Goal: Task Accomplishment & Management: Use online tool/utility

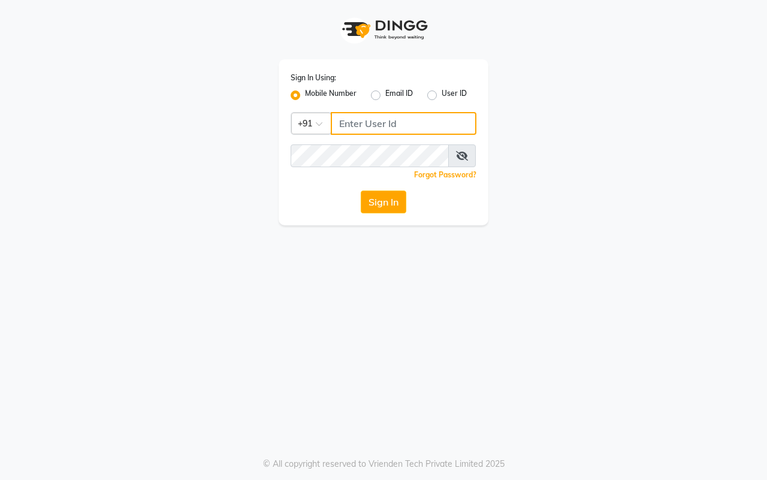
click at [393, 125] on input "Username" at bounding box center [404, 123] width 146 height 23
type input "8857888970"
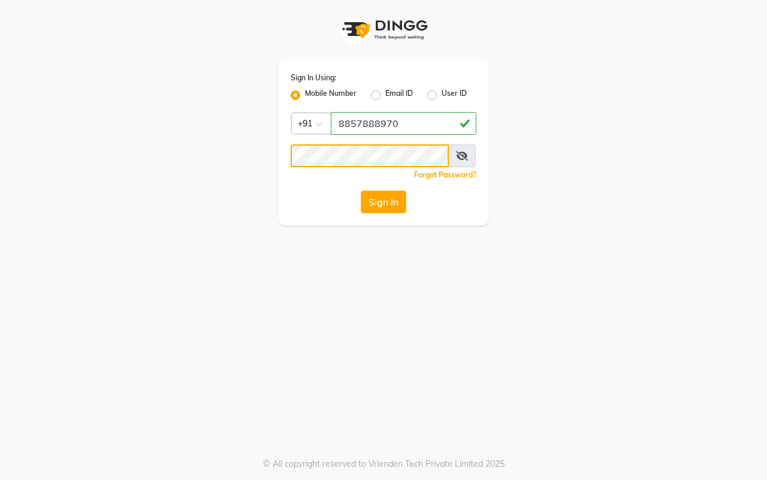
click at [361, 190] on button "Sign In" at bounding box center [384, 201] width 46 height 23
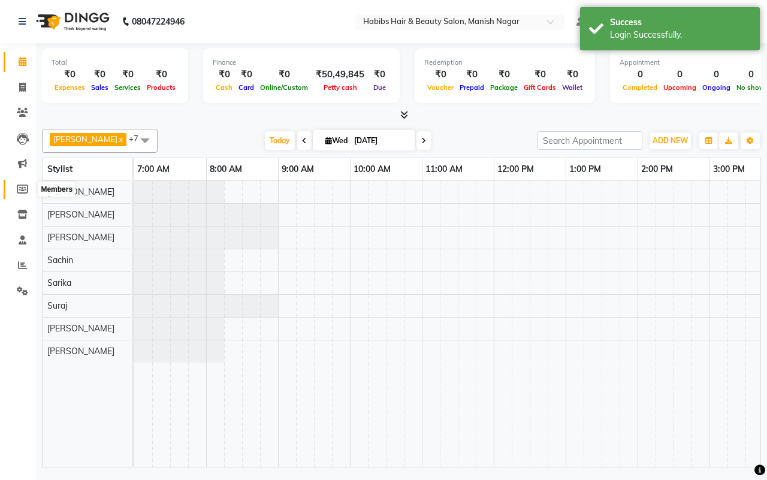
click at [19, 190] on icon at bounding box center [22, 188] width 11 height 9
select select
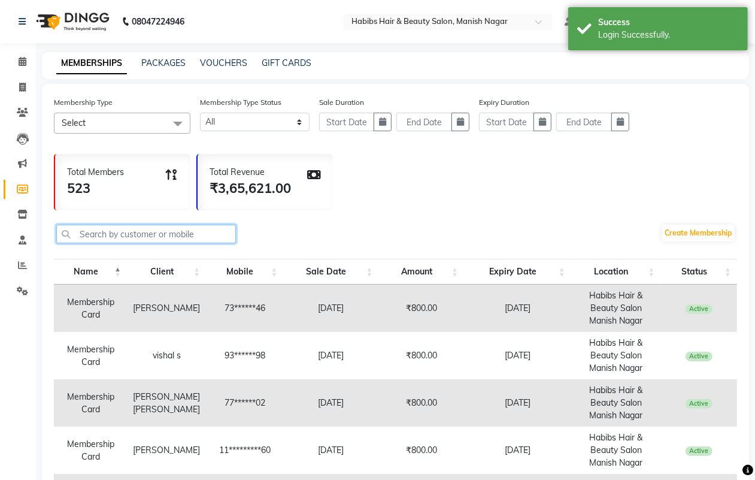
click at [133, 231] on input "text" at bounding box center [146, 234] width 180 height 19
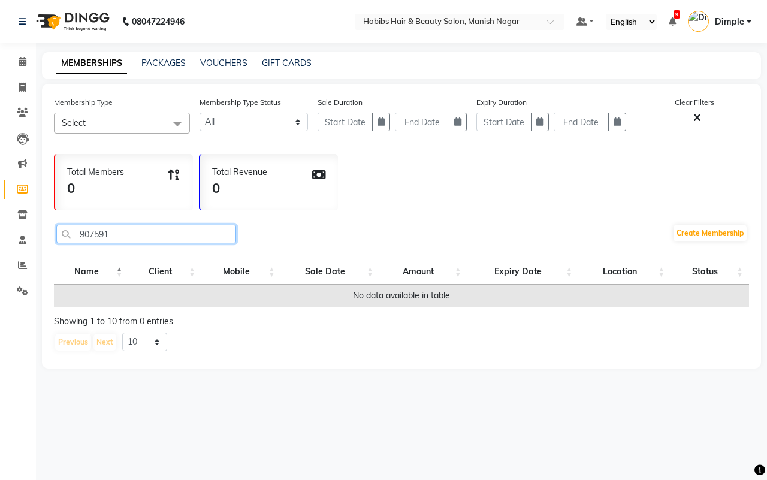
click at [99, 234] on input "907591" at bounding box center [146, 234] width 180 height 19
click at [121, 235] on input "907591" at bounding box center [146, 234] width 180 height 19
click at [121, 235] on input "9075919604" at bounding box center [146, 234] width 180 height 19
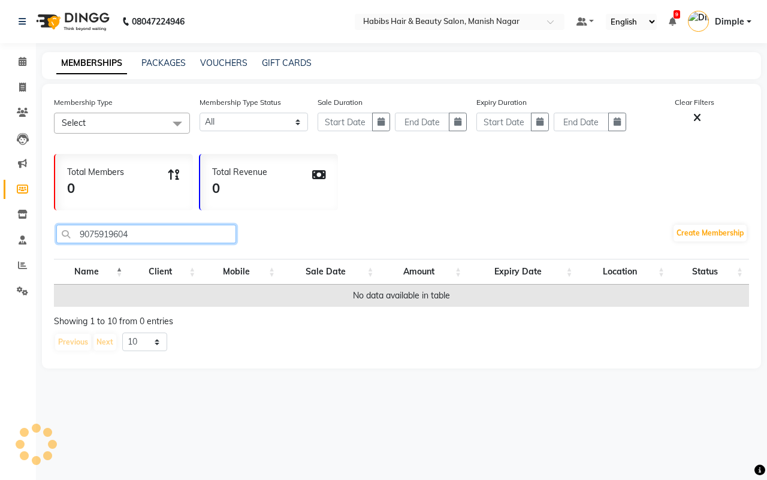
click at [121, 235] on input "9075919604" at bounding box center [146, 234] width 180 height 19
type input "9075919604"
